Goal: Task Accomplishment & Management: Complete application form

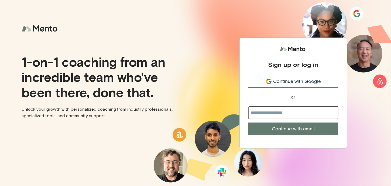
click at [257, 112] on input "email" at bounding box center [294, 112] width 90 height 13
type input "**********"
click at [290, 126] on button "Continue with email" at bounding box center [294, 129] width 90 height 13
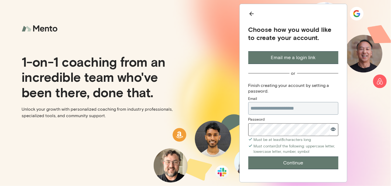
click at [294, 160] on button "Continue" at bounding box center [294, 163] width 90 height 13
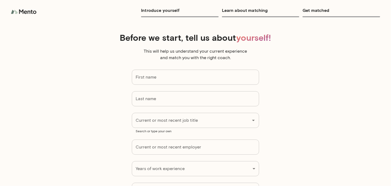
click at [232, 10] on h6 "Learn about matching" at bounding box center [261, 10] width 78 height 8
click at [174, 10] on h6 "Introduce yourself" at bounding box center [180, 10] width 78 height 8
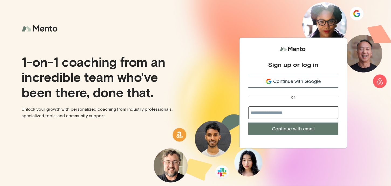
drag, startPoint x: 167, startPoint y: 94, endPoint x: 164, endPoint y: 94, distance: 3.0
click at [166, 94] on p "1-on-1 coaching from an incredible team who've been there, done that." at bounding box center [107, 76] width 170 height 45
click at [168, 98] on p "1-on-1 coaching from an incredible team who've been there, done that." at bounding box center [107, 76] width 170 height 45
click at [91, 164] on div "1-on-1 coaching from an incredible team who've been there, done that. Unlock yo…" at bounding box center [98, 93] width 196 height 186
click at [282, 111] on input "email" at bounding box center [294, 112] width 90 height 13
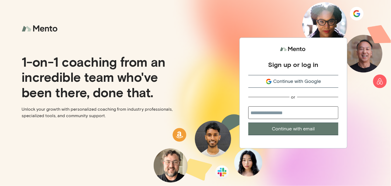
drag, startPoint x: 197, startPoint y: 44, endPoint x: 184, endPoint y: 48, distance: 13.3
click at [196, 43] on div "Sign up or log in Continue with Google or Continue with email" at bounding box center [294, 93] width 196 height 186
click at [185, 49] on div "1-on-1 coaching from an incredible team who've been there, done that. Unlock yo…" at bounding box center [98, 93] width 196 height 186
click at [205, 84] on div "Sign up or log in Continue with Google or Continue with email" at bounding box center [294, 93] width 196 height 186
